Goal: Task Accomplishment & Management: Use online tool/utility

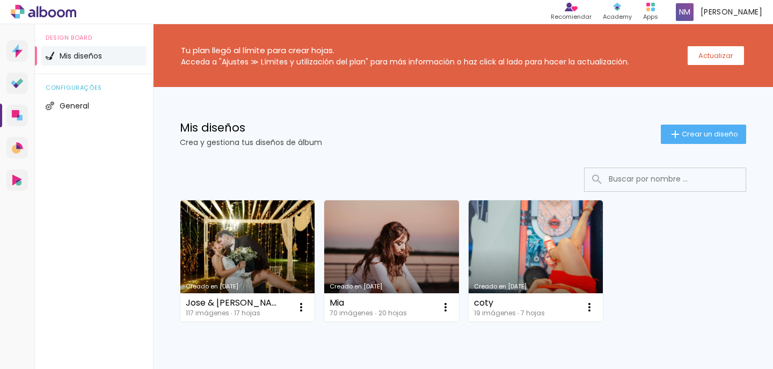
click at [242, 63] on div "Acceda a "Ajustes ≫ Límites y utilización del plan" para más información o haz …" at bounding box center [405, 62] width 448 height 8
click at [715, 61] on paper-button "Actualizar" at bounding box center [716, 55] width 56 height 19
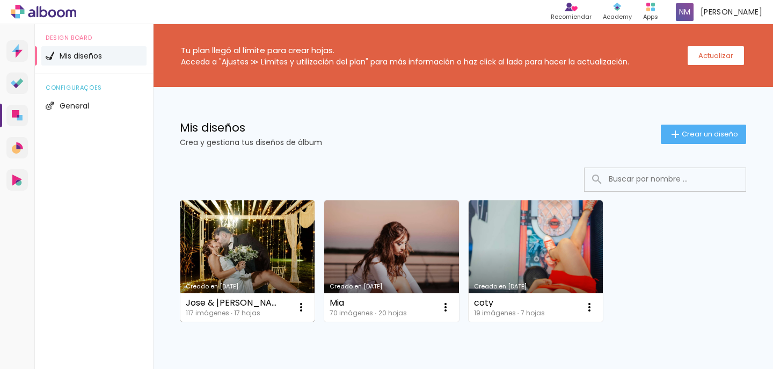
click at [261, 260] on link "Creado en [DATE]" at bounding box center [247, 260] width 134 height 121
